Goal: Task Accomplishment & Management: Complete application form

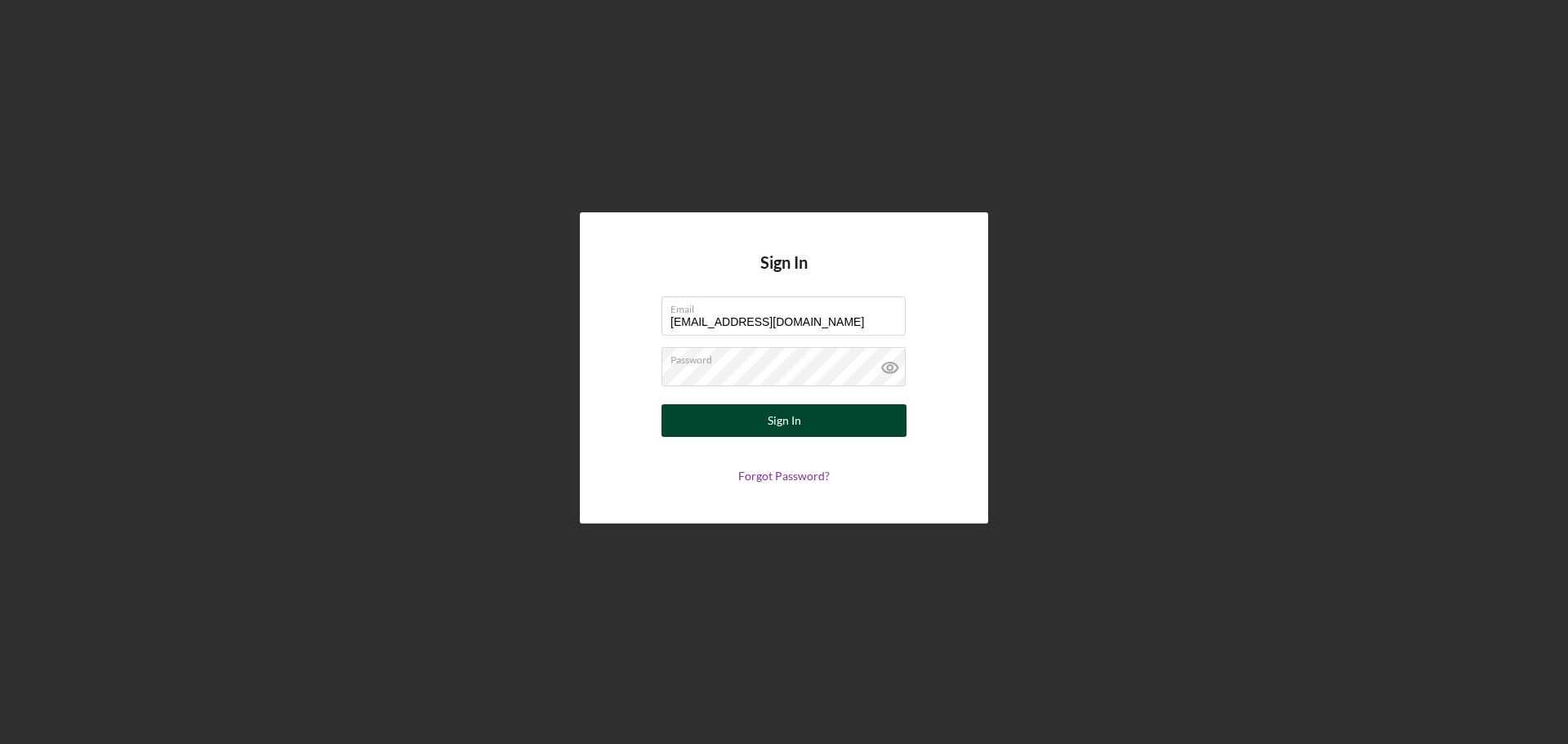
click at [791, 409] on div "Sign In" at bounding box center [784, 420] width 33 height 33
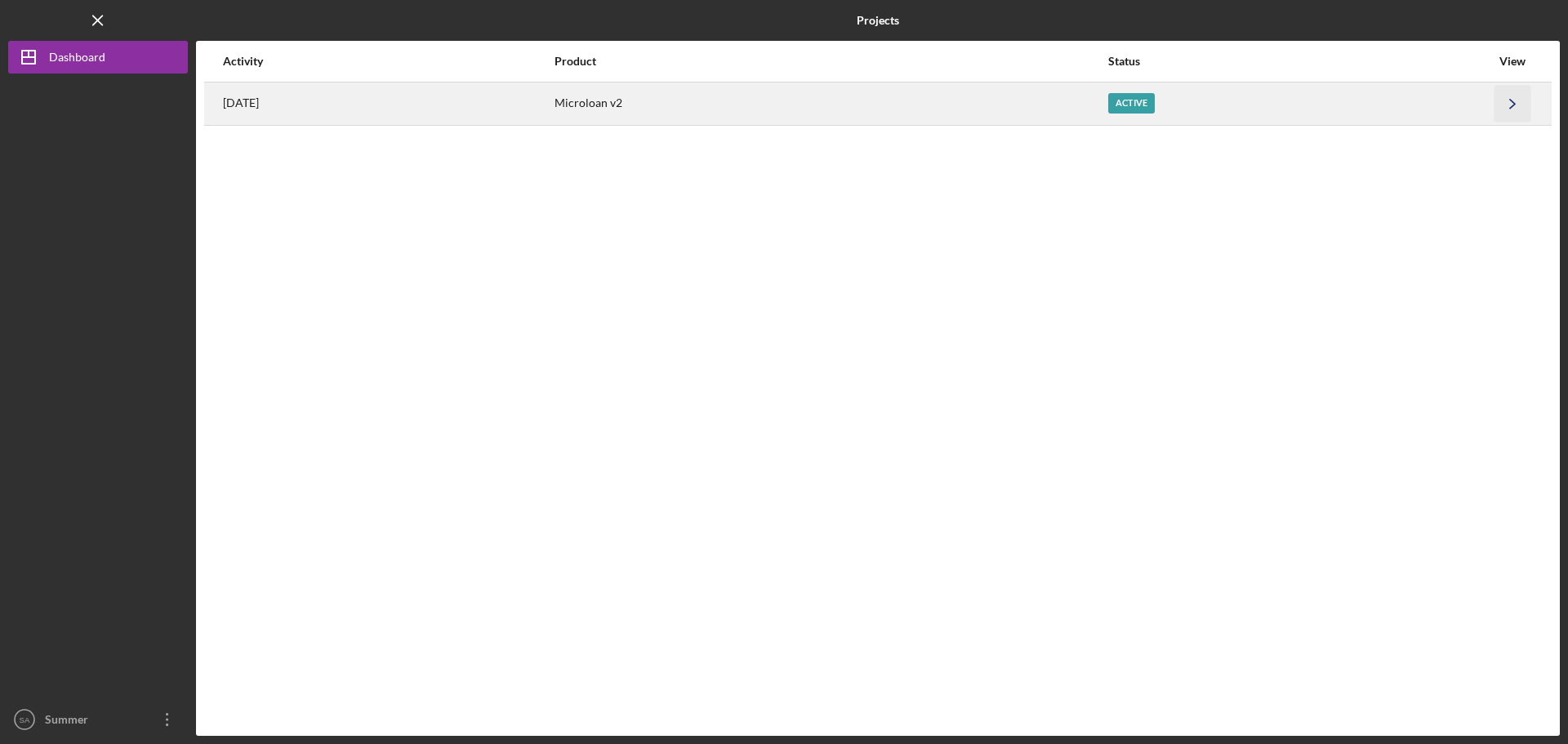
click at [1500, 109] on icon "Icon/Navigate" at bounding box center [1513, 104] width 37 height 37
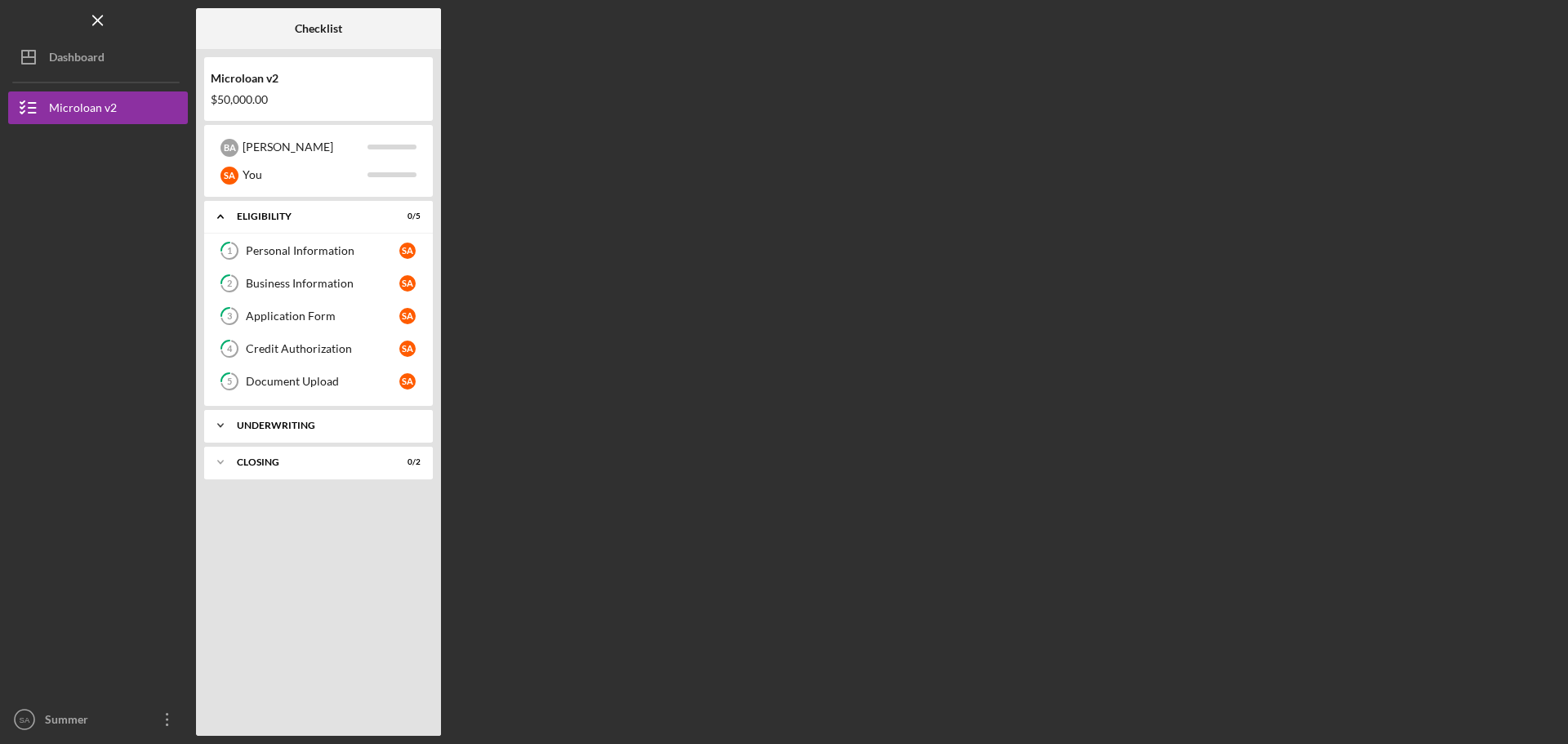
click at [309, 414] on div "Icon/Expander Underwriting 0 / 2" at bounding box center [318, 425] width 229 height 33
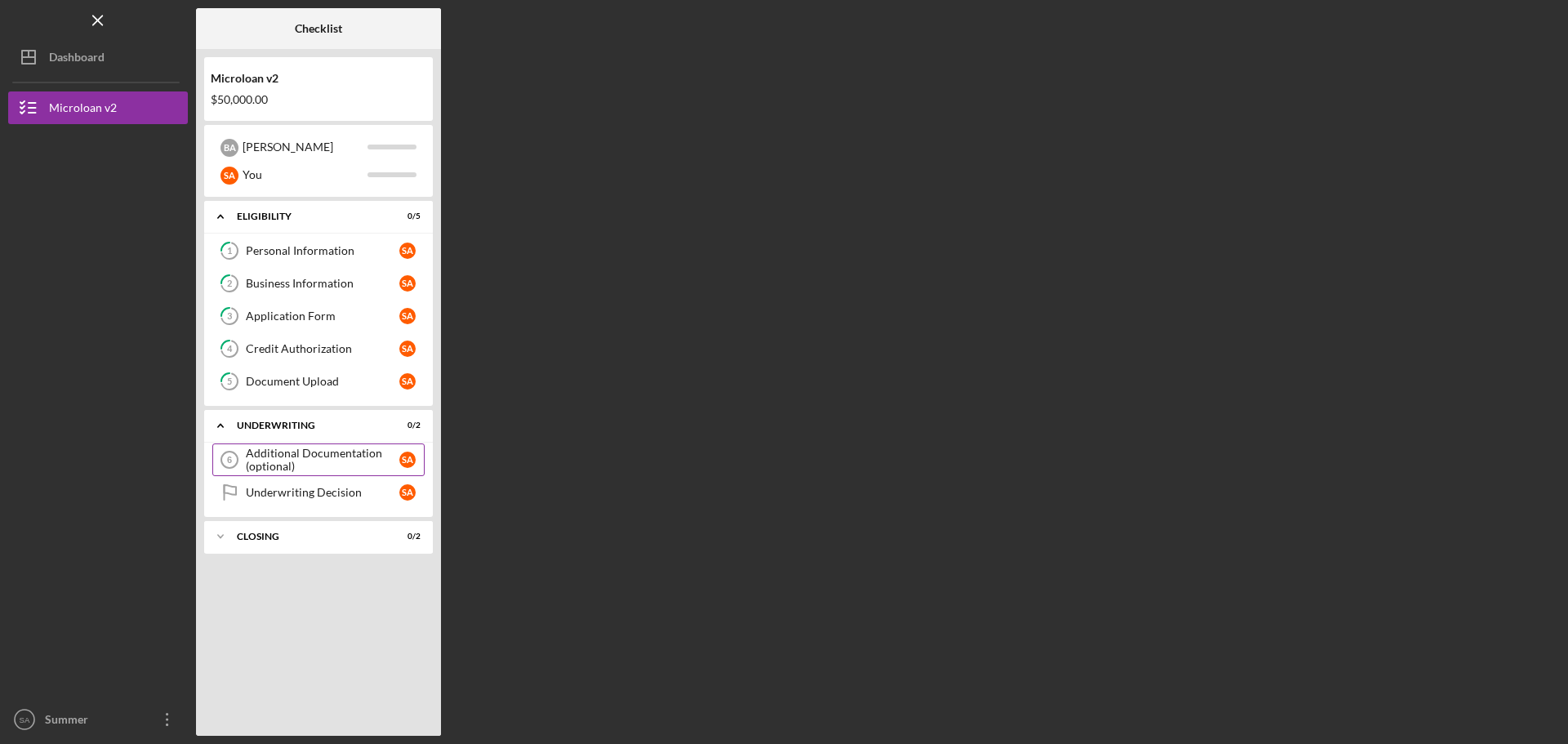
click at [312, 459] on div "Additional Documentation (optional)" at bounding box center [323, 460] width 154 height 26
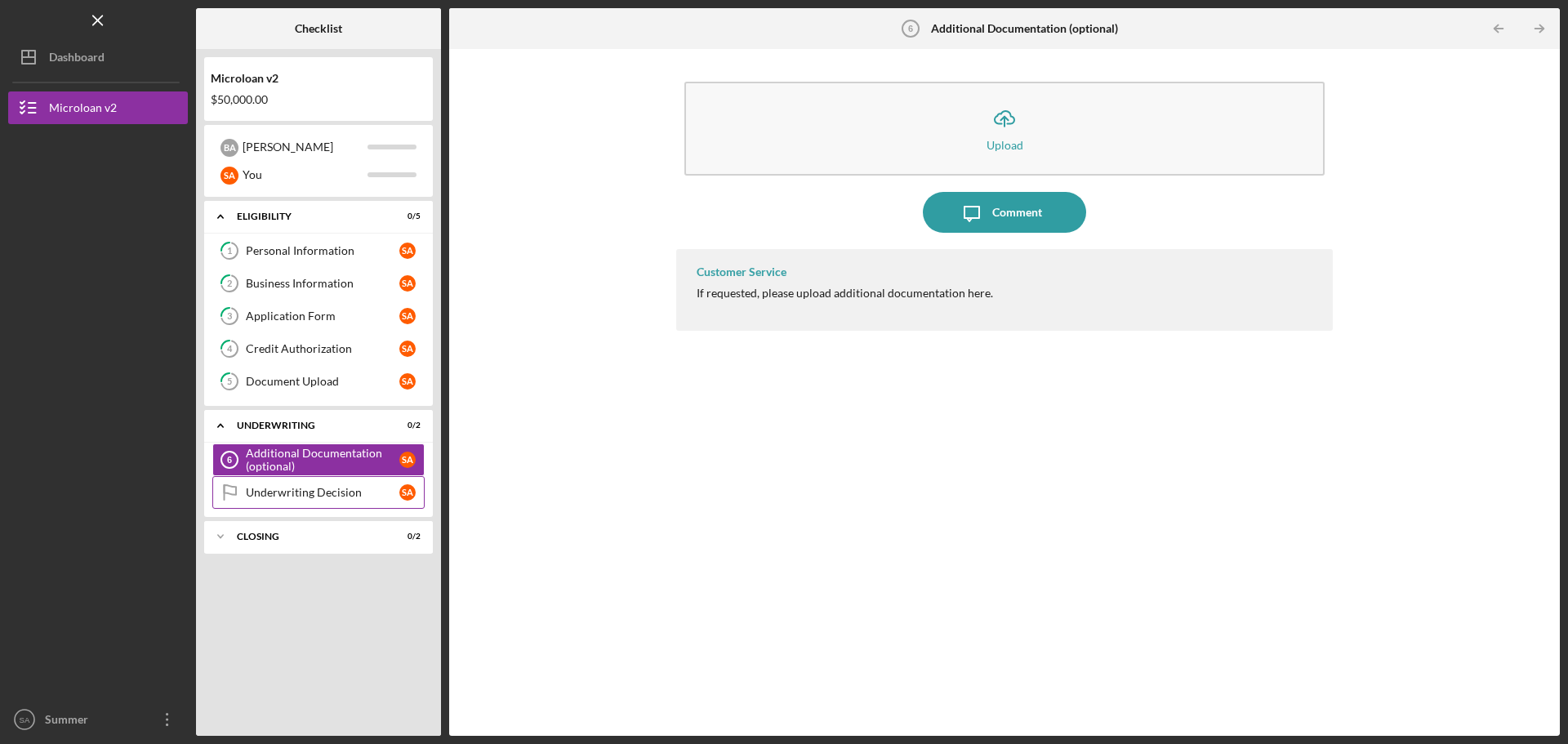
click at [332, 495] on div "Underwriting Decision" at bounding box center [323, 492] width 154 height 13
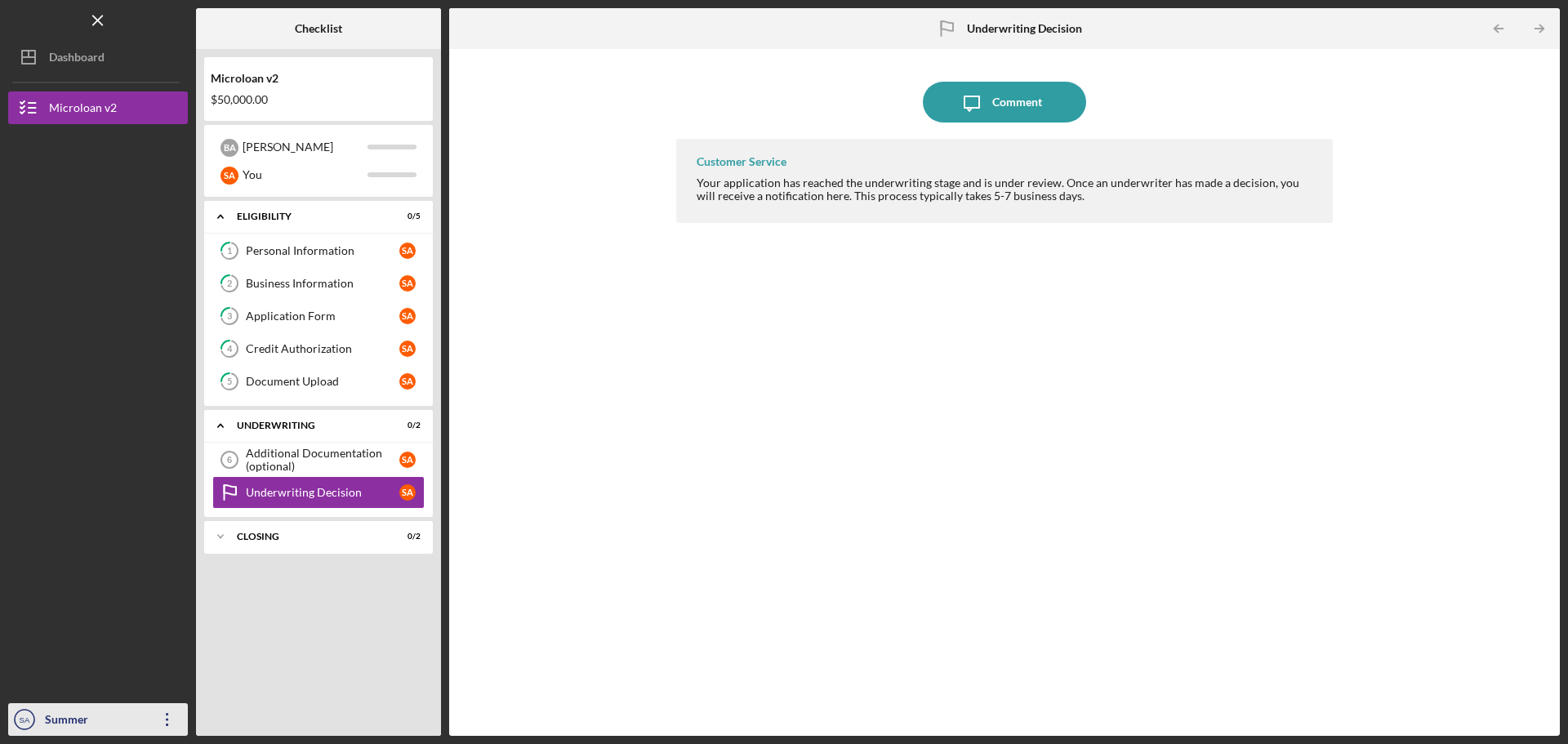
click at [125, 728] on div "Summer [PERSON_NAME]" at bounding box center [93, 736] width 106 height 65
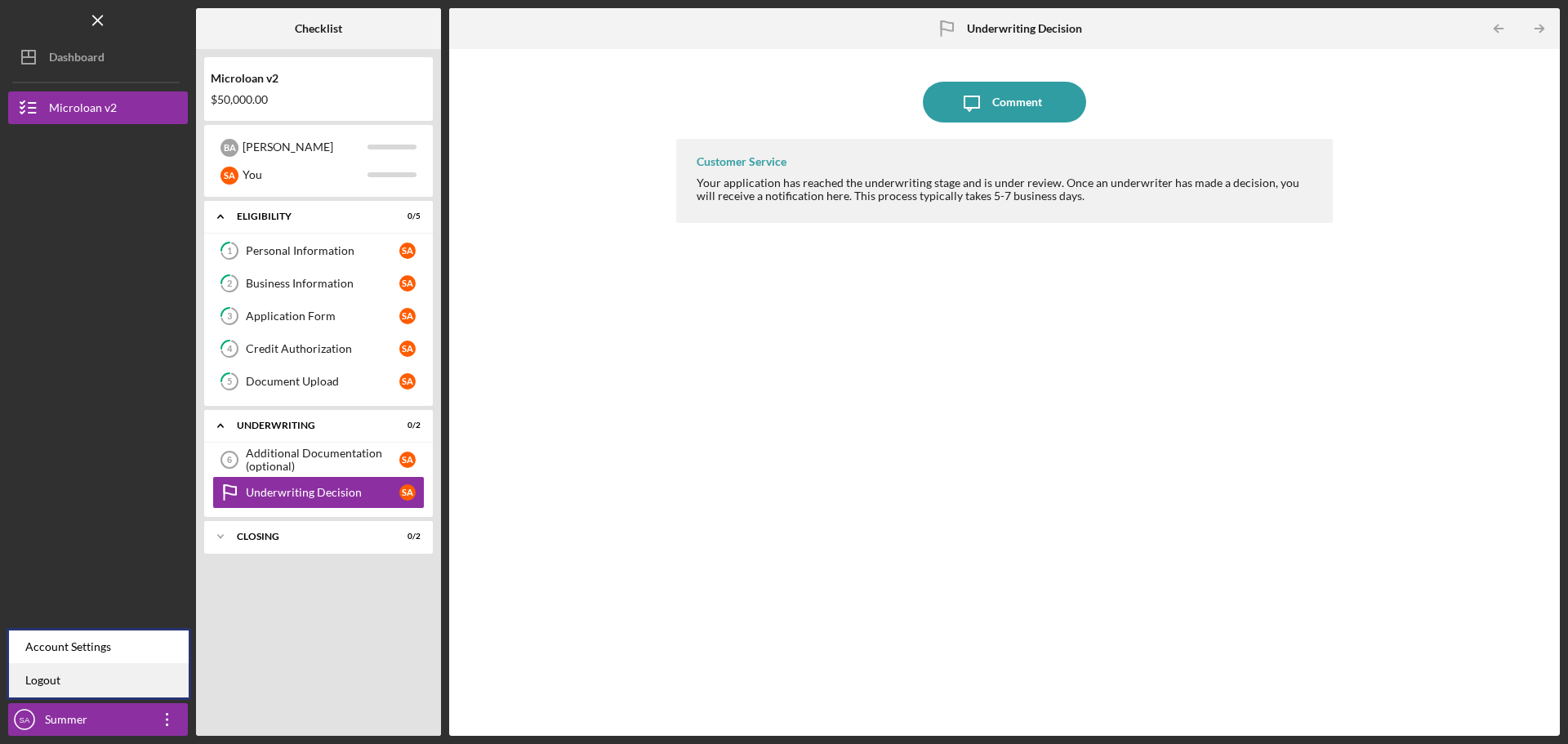
click at [45, 677] on link "Logout" at bounding box center [98, 681] width 179 height 33
